Goal: Information Seeking & Learning: Learn about a topic

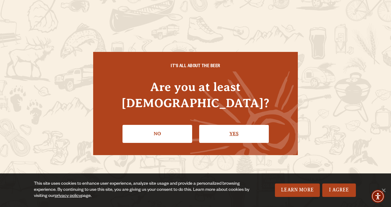
click at [224, 125] on link "Yes" at bounding box center [234, 134] width 70 height 18
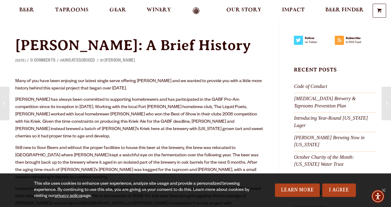
scroll to position [14, 0]
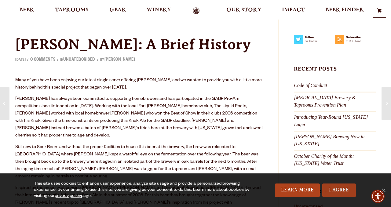
click at [330, 192] on link "I Agree" at bounding box center [339, 190] width 34 height 13
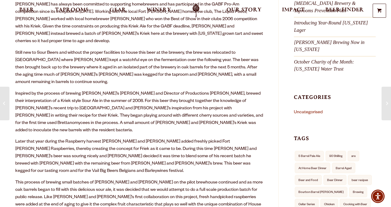
scroll to position [0, 0]
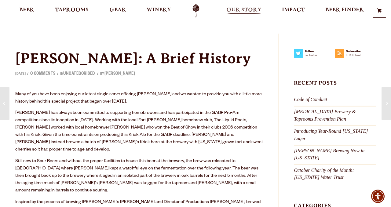
click at [242, 8] on span "Our Story" at bounding box center [243, 10] width 35 height 5
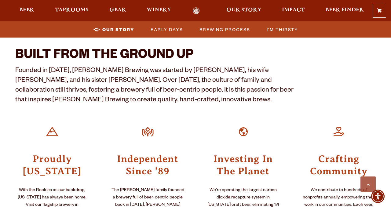
scroll to position [183, 0]
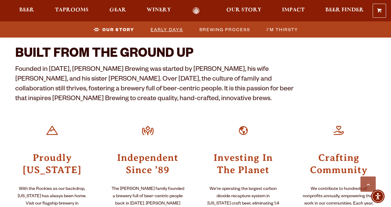
click at [171, 28] on span "Early Days" at bounding box center [167, 29] width 32 height 9
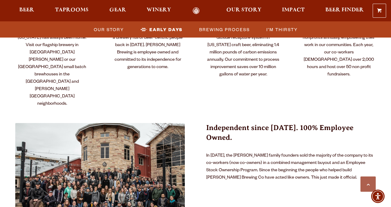
scroll to position [341, 0]
click at [104, 158] on img at bounding box center [99, 179] width 169 height 113
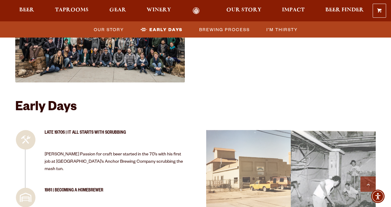
scroll to position [505, 0]
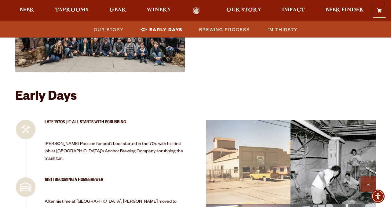
click at [322, 151] on div "image 01_35 Picture 4" at bounding box center [332, 162] width 89 height 89
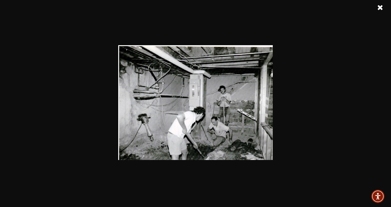
click at [225, 97] on img at bounding box center [195, 102] width 154 height 115
click at [380, 5] on link at bounding box center [379, 7] width 15 height 15
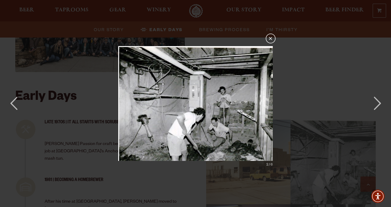
click at [271, 41] on button "×" at bounding box center [271, 39] width 10 height 10
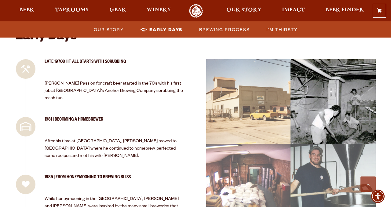
scroll to position [566, 0]
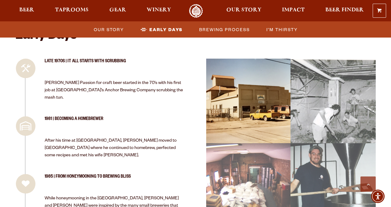
click at [261, 95] on div "image 0_22 Picture 1 (1)" at bounding box center [248, 100] width 89 height 89
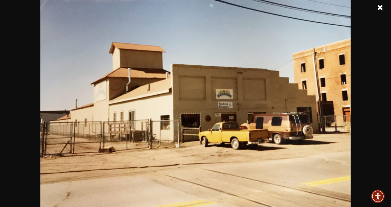
click at [380, 10] on link at bounding box center [379, 7] width 15 height 15
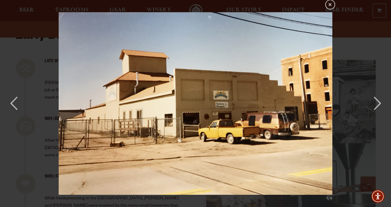
click at [331, 7] on button "×" at bounding box center [330, 5] width 10 height 10
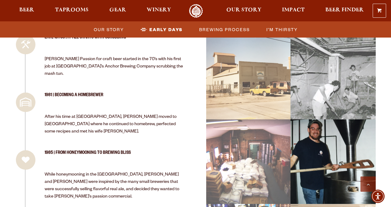
scroll to position [609, 0]
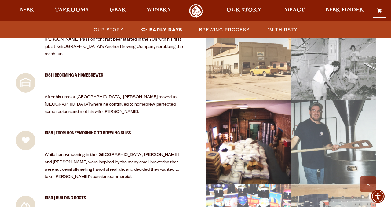
click at [238, 135] on div "image 03_52 Picture 6" at bounding box center [248, 142] width 89 height 89
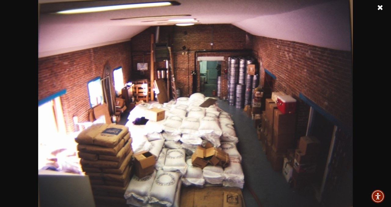
click at [379, 6] on link at bounding box center [379, 7] width 15 height 15
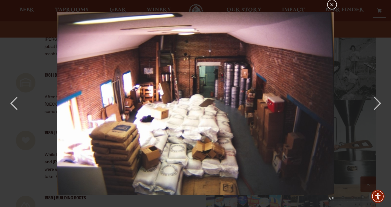
click at [333, 5] on button "×" at bounding box center [332, 5] width 10 height 10
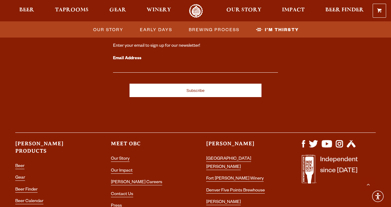
scroll to position [2120, 0]
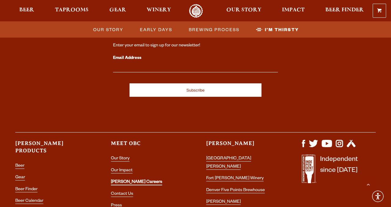
click at [135, 180] on link "[PERSON_NAME] Careers" at bounding box center [136, 182] width 51 height 5
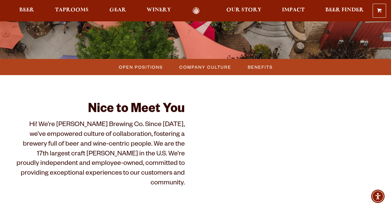
scroll to position [156, 0]
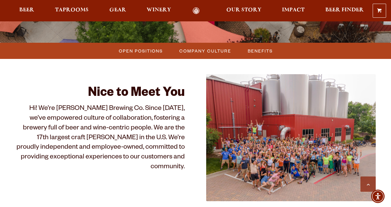
click at [257, 161] on img at bounding box center [290, 137] width 169 height 127
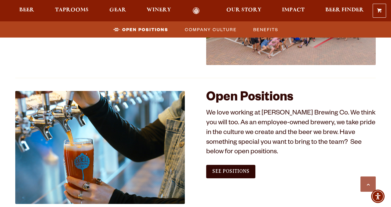
scroll to position [318, 0]
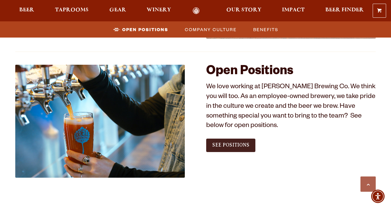
click at [234, 145] on span "See Positions" at bounding box center [230, 144] width 37 height 5
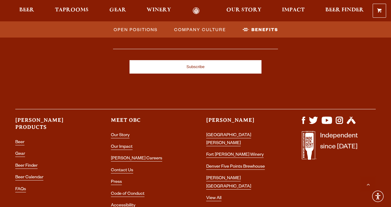
scroll to position [1147, 0]
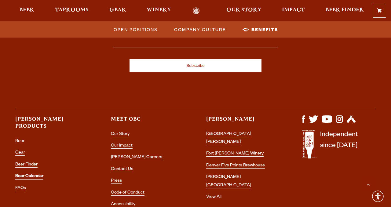
click at [39, 174] on link "Beer Calendar" at bounding box center [29, 176] width 28 height 5
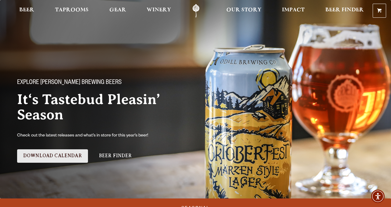
click at [67, 156] on link "Download Calendar" at bounding box center [52, 155] width 71 height 13
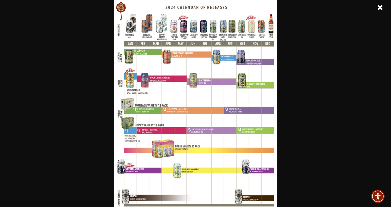
click at [380, 6] on link at bounding box center [379, 7] width 15 height 15
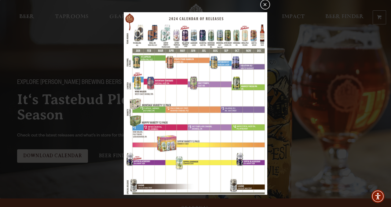
click at [264, 4] on button "×" at bounding box center [265, 5] width 10 height 10
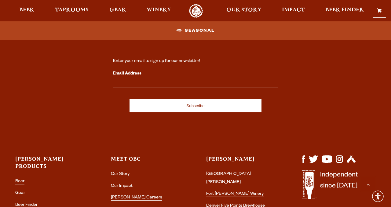
scroll to position [827, 0]
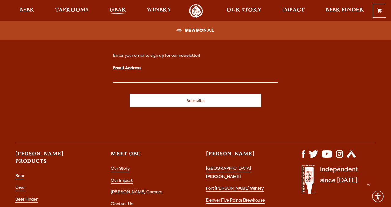
click at [118, 10] on span "Gear" at bounding box center [117, 10] width 17 height 5
